Goal: Task Accomplishment & Management: Use online tool/utility

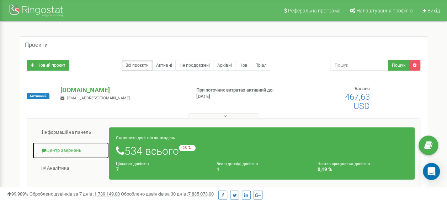
click at [75, 149] on link "Центр звернень" at bounding box center [70, 150] width 77 height 17
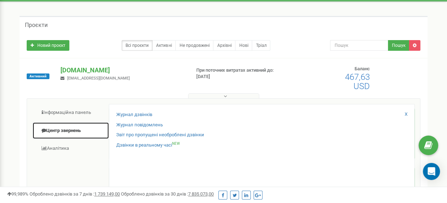
scroll to position [36, 0]
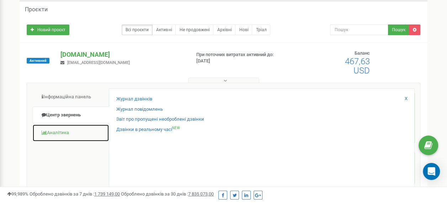
click at [66, 131] on link "Аналiтика" at bounding box center [70, 132] width 77 height 17
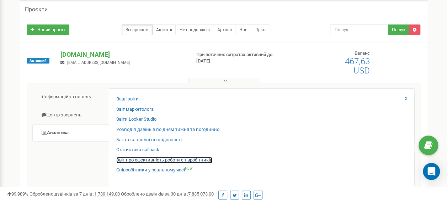
click at [158, 159] on link "Звіт про ефективність роботи співробітників" at bounding box center [164, 160] width 96 height 7
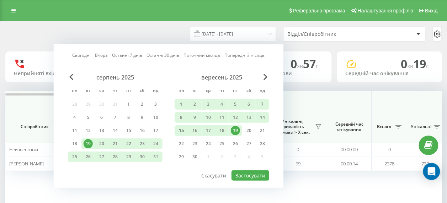
click at [180, 131] on div "15" at bounding box center [181, 130] width 9 height 9
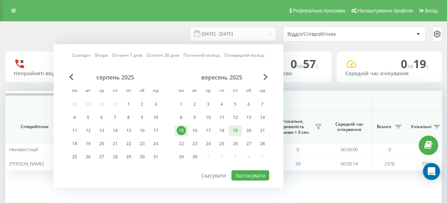
click at [234, 130] on div "19" at bounding box center [235, 130] width 9 height 9
click at [255, 173] on button "Застосувати" at bounding box center [250, 176] width 38 height 10
type input "15.09.2025 - 19.09.2025"
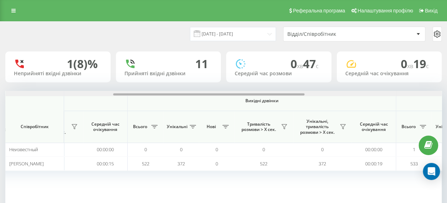
scroll to position [0, 259]
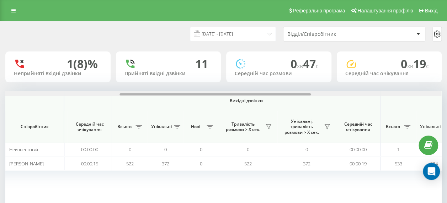
drag, startPoint x: 177, startPoint y: 93, endPoint x: 291, endPoint y: 96, distance: 114.1
click at [291, 96] on div "Вхідні дзвінки Вихідні дзвінки Всі дзвінки Співробітник Всього Унікальні Нові П…" at bounding box center [223, 153] width 436 height 124
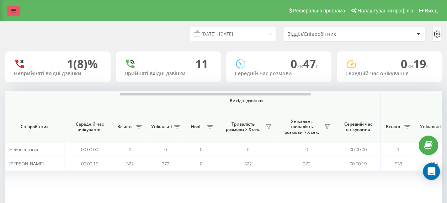
click at [12, 11] on icon at bounding box center [13, 10] width 4 height 5
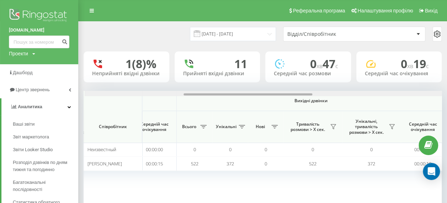
scroll to position [0, 274]
drag, startPoint x: 315, startPoint y: 94, endPoint x: 322, endPoint y: 94, distance: 6.4
click at [322, 94] on div at bounding box center [262, 93] width 357 height 5
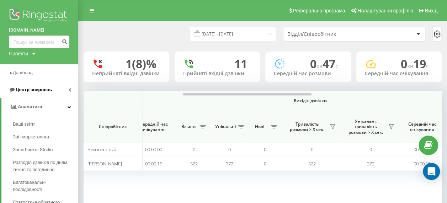
click at [43, 90] on span "Центр звернень" at bounding box center [34, 89] width 36 height 5
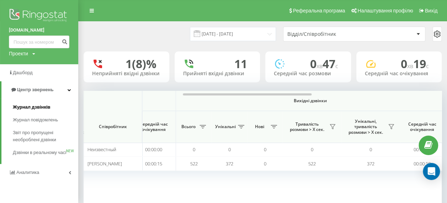
click at [40, 108] on span "Журнал дзвінків" at bounding box center [32, 107] width 38 height 7
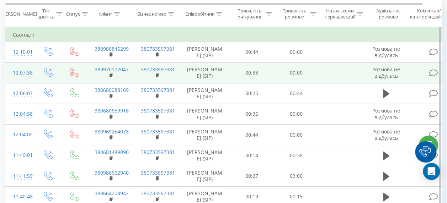
scroll to position [71, 0]
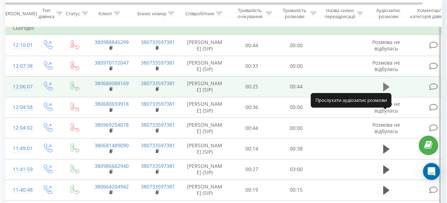
click at [384, 91] on icon at bounding box center [386, 87] width 6 height 9
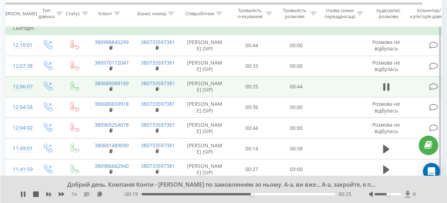
click at [407, 195] on icon at bounding box center [407, 194] width 5 height 7
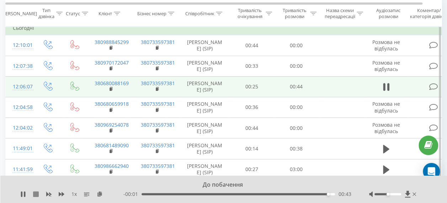
click at [36, 195] on icon at bounding box center [36, 194] width 6 height 6
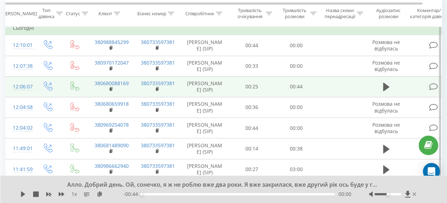
scroll to position [0, 0]
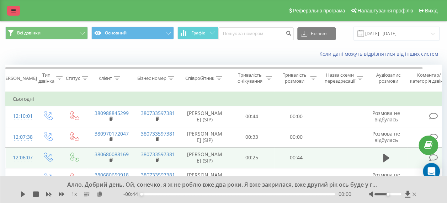
click at [11, 9] on icon at bounding box center [13, 10] width 4 height 5
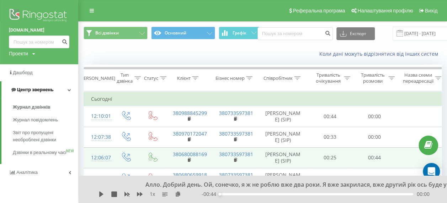
click at [34, 88] on span "Центр звернень" at bounding box center [35, 89] width 36 height 5
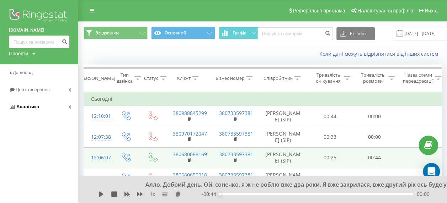
click at [33, 107] on span "Аналiтика" at bounding box center [27, 106] width 23 height 5
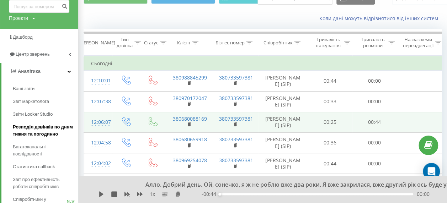
scroll to position [71, 0]
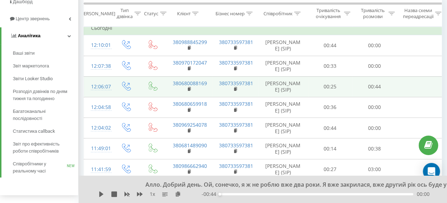
click at [67, 35] on icon at bounding box center [69, 36] width 4 height 4
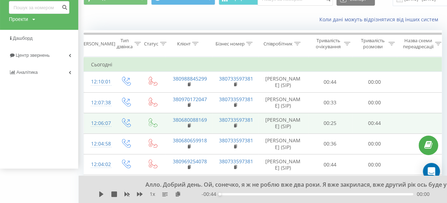
scroll to position [0, 0]
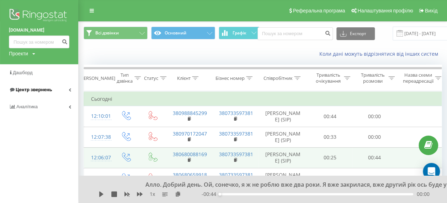
click at [71, 90] on icon at bounding box center [70, 90] width 2 height 4
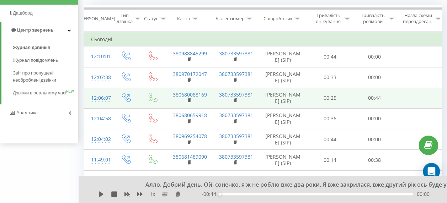
scroll to position [71, 0]
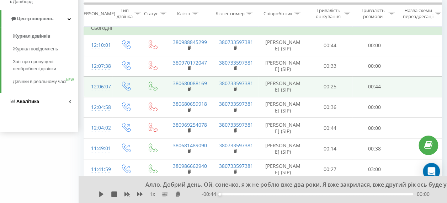
click at [70, 103] on icon at bounding box center [70, 102] width 2 height 4
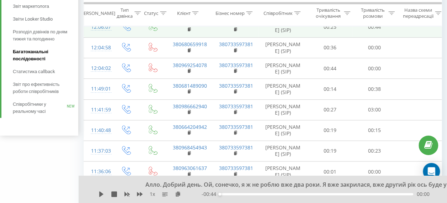
scroll to position [142, 0]
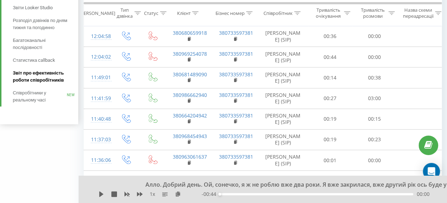
click at [44, 79] on span "Звіт про ефективність роботи співробітників" at bounding box center [44, 77] width 62 height 14
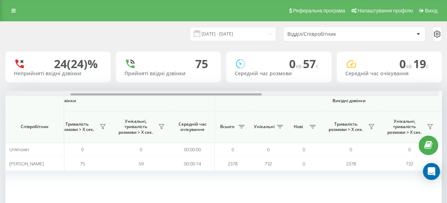
scroll to position [0, 164]
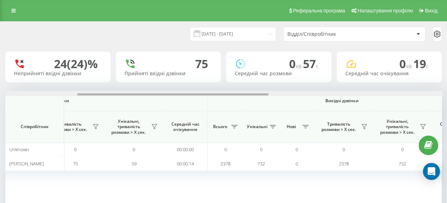
drag, startPoint x: 173, startPoint y: 95, endPoint x: 245, endPoint y: 101, distance: 72.4
click at [245, 101] on div "Вхідні дзвінки Вихідні дзвінки Всі дзвінки Співробітник Всього Унікальні Нові П…" at bounding box center [223, 153] width 436 height 124
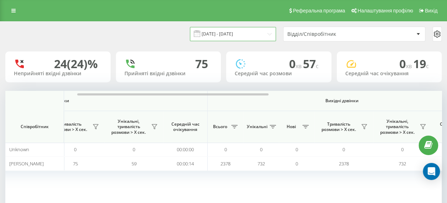
click at [226, 34] on input "19.08.2025 - 19.09.2025" at bounding box center [233, 34] width 86 height 14
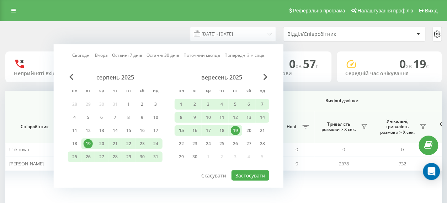
click at [180, 131] on div "15" at bounding box center [181, 130] width 9 height 9
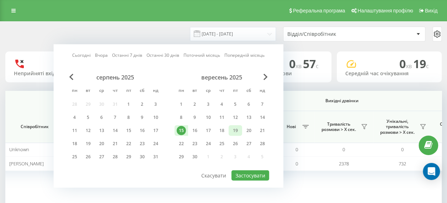
click at [234, 129] on div "19" at bounding box center [235, 130] width 9 height 9
click at [247, 173] on button "Застосувати" at bounding box center [250, 176] width 38 height 10
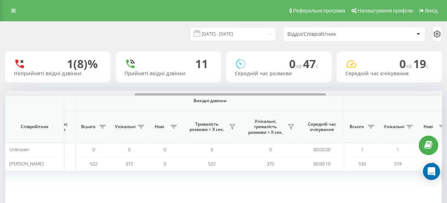
scroll to position [0, 300]
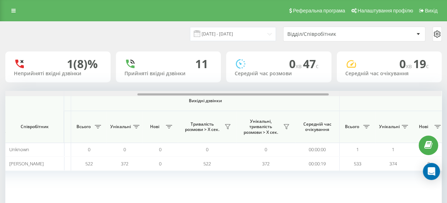
drag, startPoint x: 171, startPoint y: 95, endPoint x: 303, endPoint y: 115, distance: 133.7
click at [303, 115] on div "Вхідні дзвінки Вихідні дзвінки Всі дзвінки Співробітник Всього Унікальні Нові П…" at bounding box center [223, 153] width 436 height 124
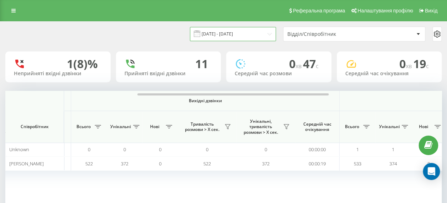
click at [221, 36] on input "15.09.2025 - 19.09.2025" at bounding box center [233, 34] width 86 height 14
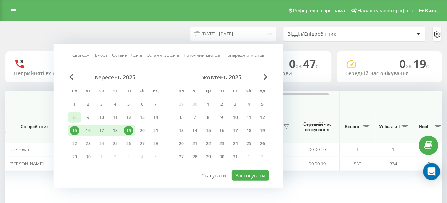
click at [72, 115] on div "8" at bounding box center [74, 117] width 9 height 9
click at [130, 117] on div "12" at bounding box center [128, 117] width 9 height 9
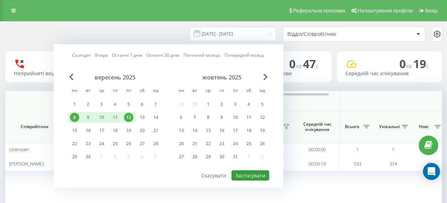
click at [247, 175] on button "Застосувати" at bounding box center [250, 176] width 38 height 10
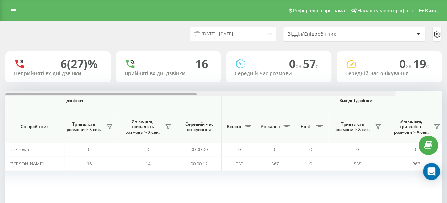
scroll to position [0, 153]
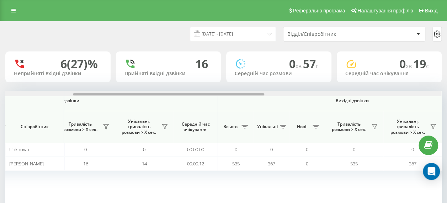
drag, startPoint x: 186, startPoint y: 94, endPoint x: 254, endPoint y: 98, distance: 67.6
click at [254, 98] on div "Вхідні дзвінки Вихідні дзвінки Всі дзвінки Співробітник Всього Унікальні Нові П…" at bounding box center [223, 153] width 436 height 124
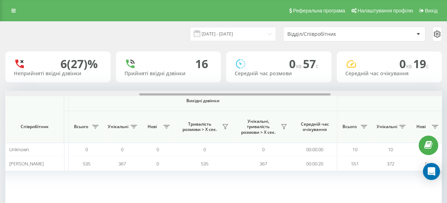
scroll to position [0, 304]
drag, startPoint x: 218, startPoint y: 94, endPoint x: 285, endPoint y: 107, distance: 67.7
click at [285, 107] on div "Вхідні дзвінки Вихідні дзвінки Всі дзвінки Співробітник Всього Унікальні Нові П…" at bounding box center [223, 153] width 436 height 124
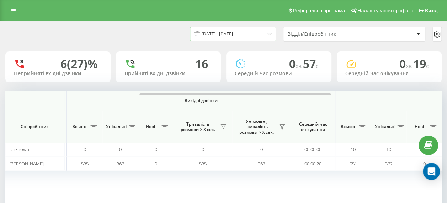
click at [222, 31] on input "08.09.2025 - 12.09.2025" at bounding box center [233, 34] width 86 height 14
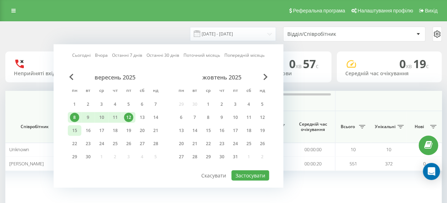
click at [75, 127] on div "15" at bounding box center [74, 130] width 9 height 9
drag, startPoint x: 128, startPoint y: 129, endPoint x: 141, endPoint y: 136, distance: 15.6
click at [128, 129] on div "19" at bounding box center [128, 130] width 9 height 9
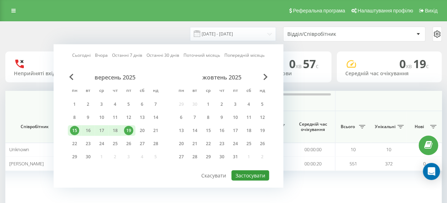
click at [243, 172] on button "Застосувати" at bounding box center [250, 176] width 38 height 10
type input "15.09.2025 - 19.09.2025"
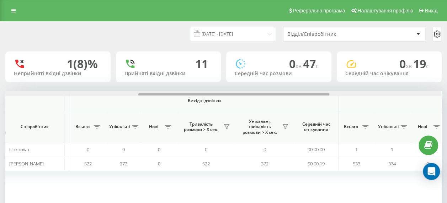
scroll to position [0, 303]
drag, startPoint x: 178, startPoint y: 93, endPoint x: 312, endPoint y: 102, distance: 133.5
click at [312, 102] on div "Вхідні дзвінки Вихідні дзвінки Всі дзвінки Співробітник Всього Унікальні Нові П…" at bounding box center [223, 153] width 436 height 124
